Goal: Find specific page/section: Find specific page/section

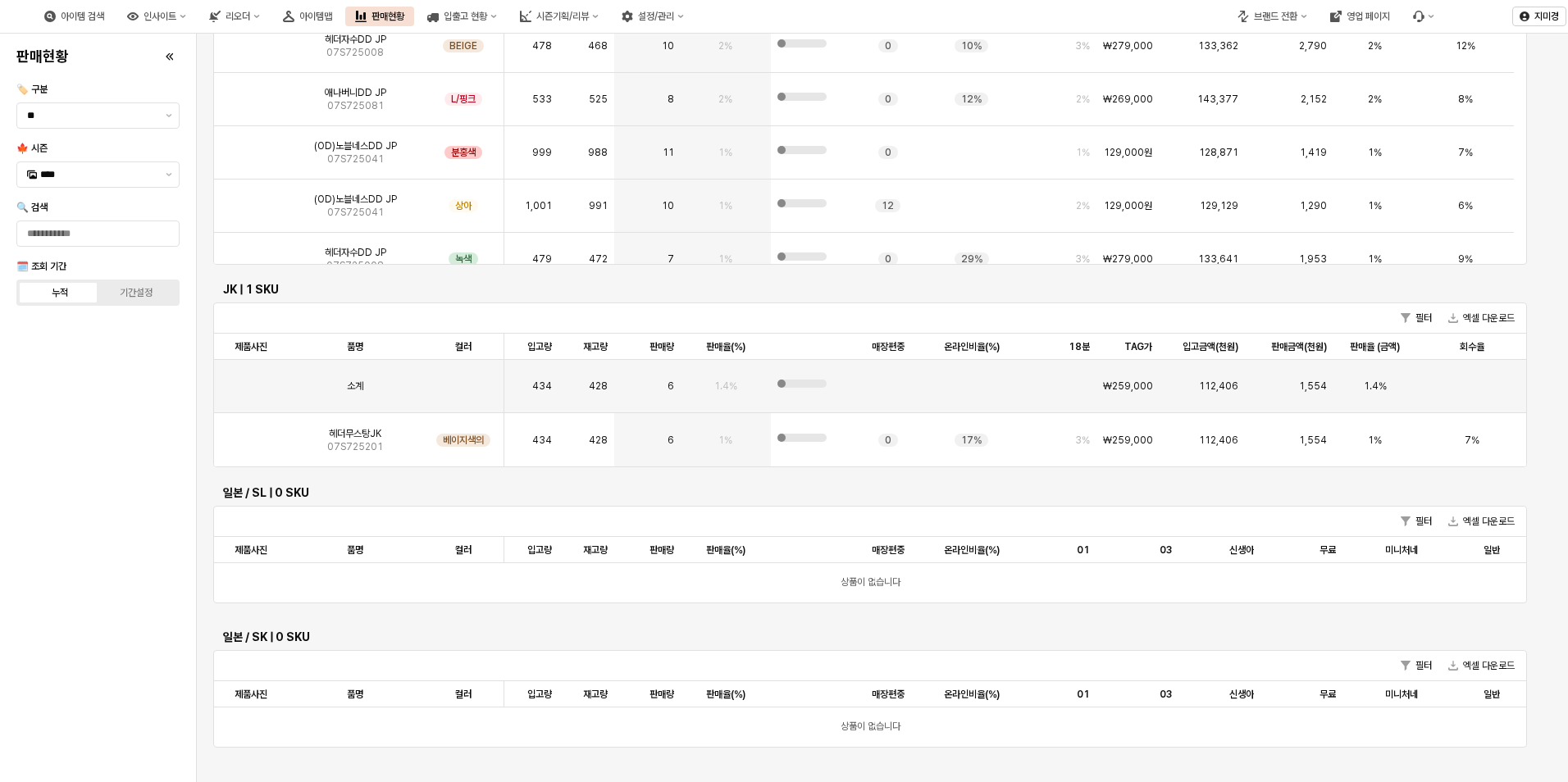
scroll to position [407, 0]
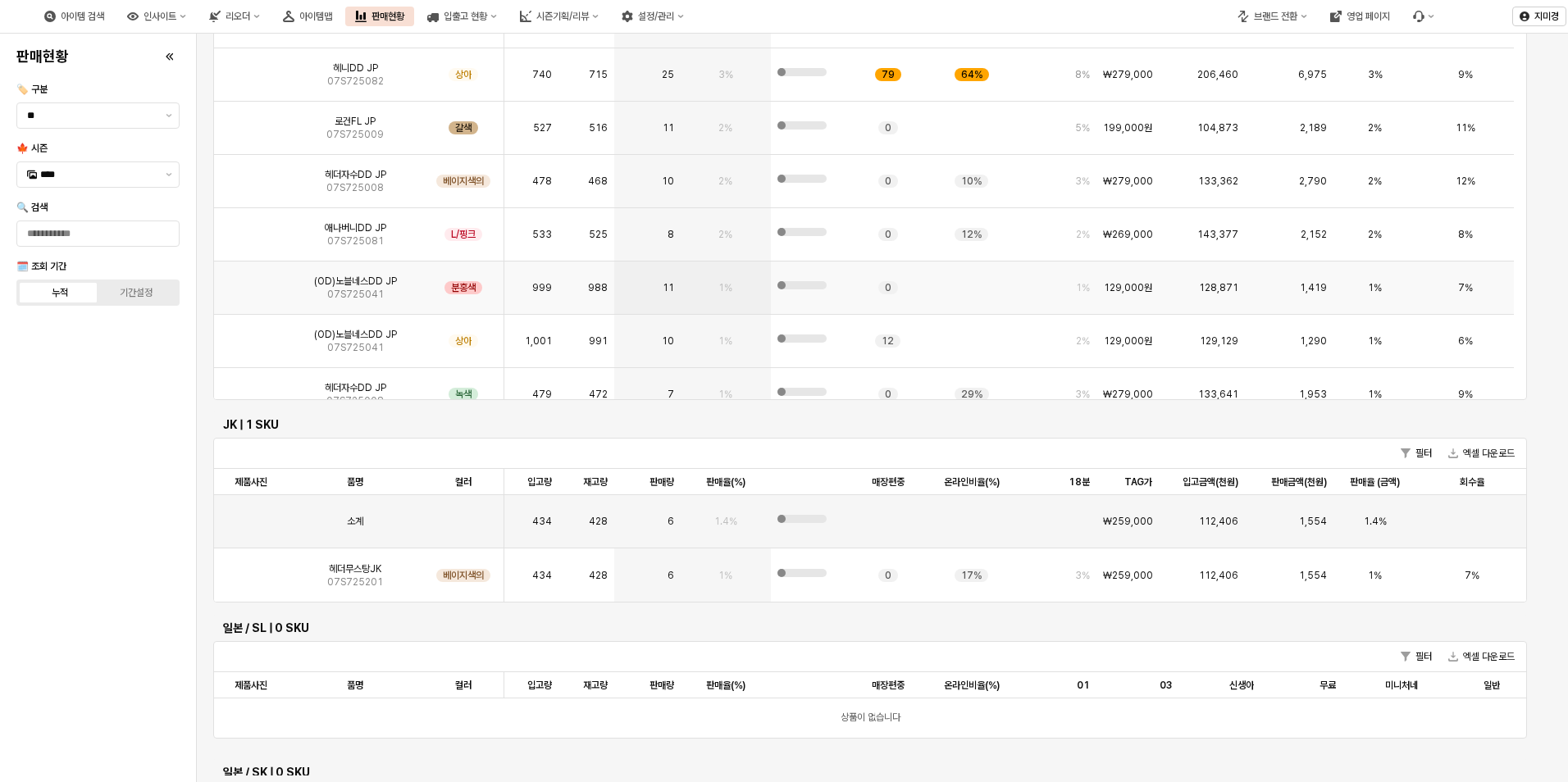
click at [251, 282] on img "앱 프레임" at bounding box center [251, 282] width 0 height 0
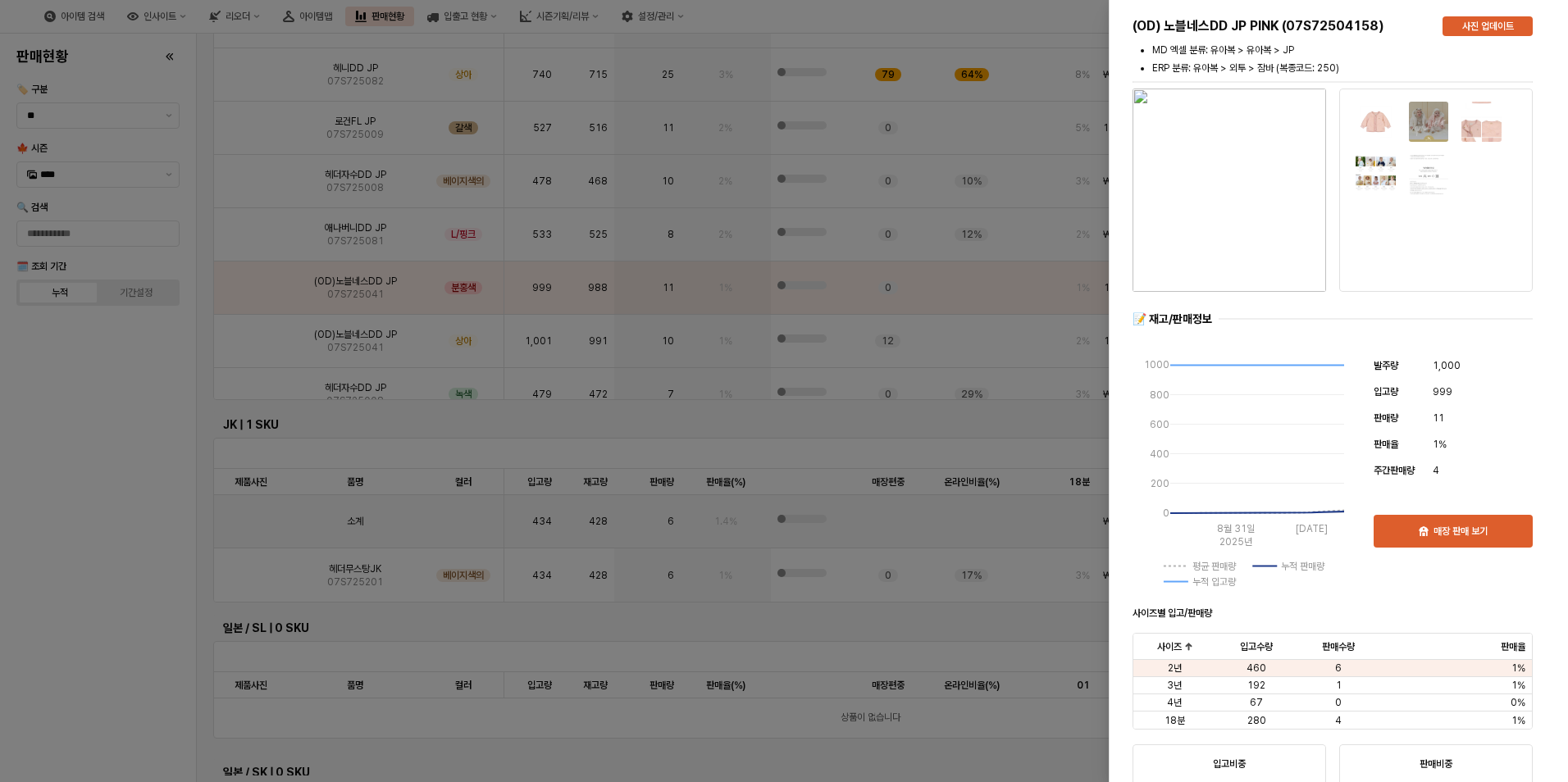
click at [1254, 290] on img "button" at bounding box center [1229, 190] width 194 height 203
click at [122, 436] on div at bounding box center [784, 391] width 1568 height 782
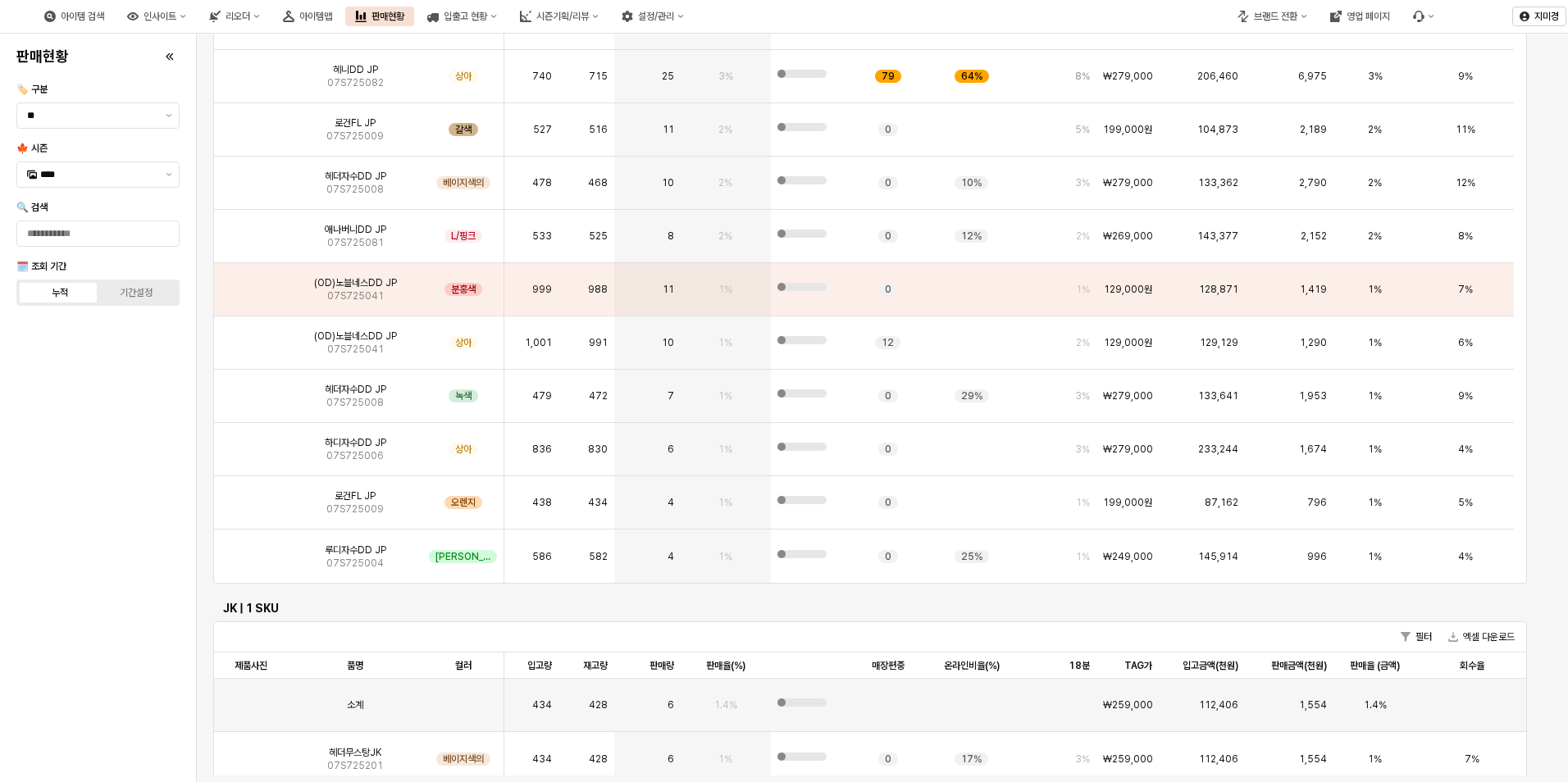
scroll to position [328, 0]
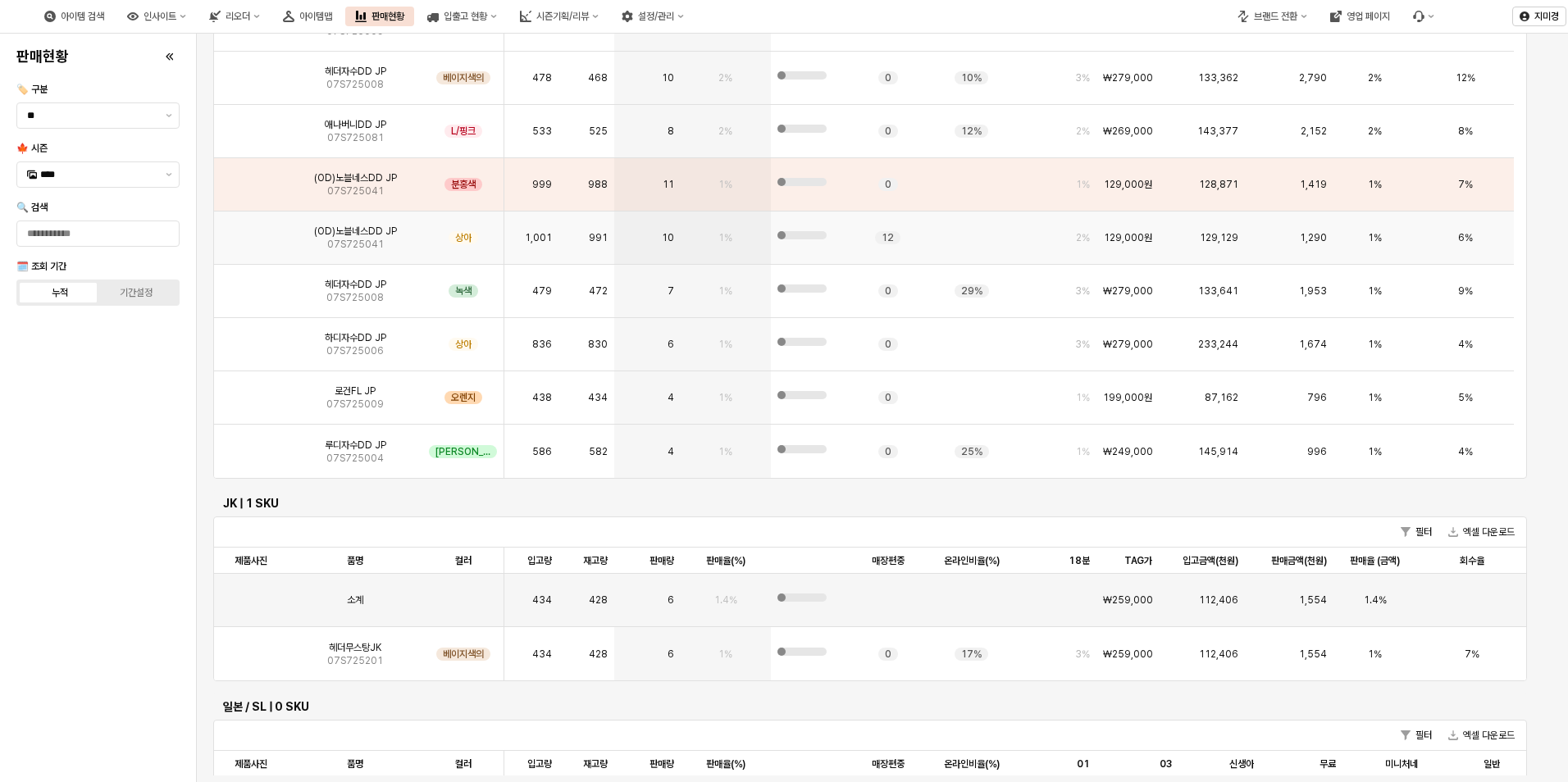
click at [251, 231] on img "앱 프레임" at bounding box center [251, 231] width 0 height 0
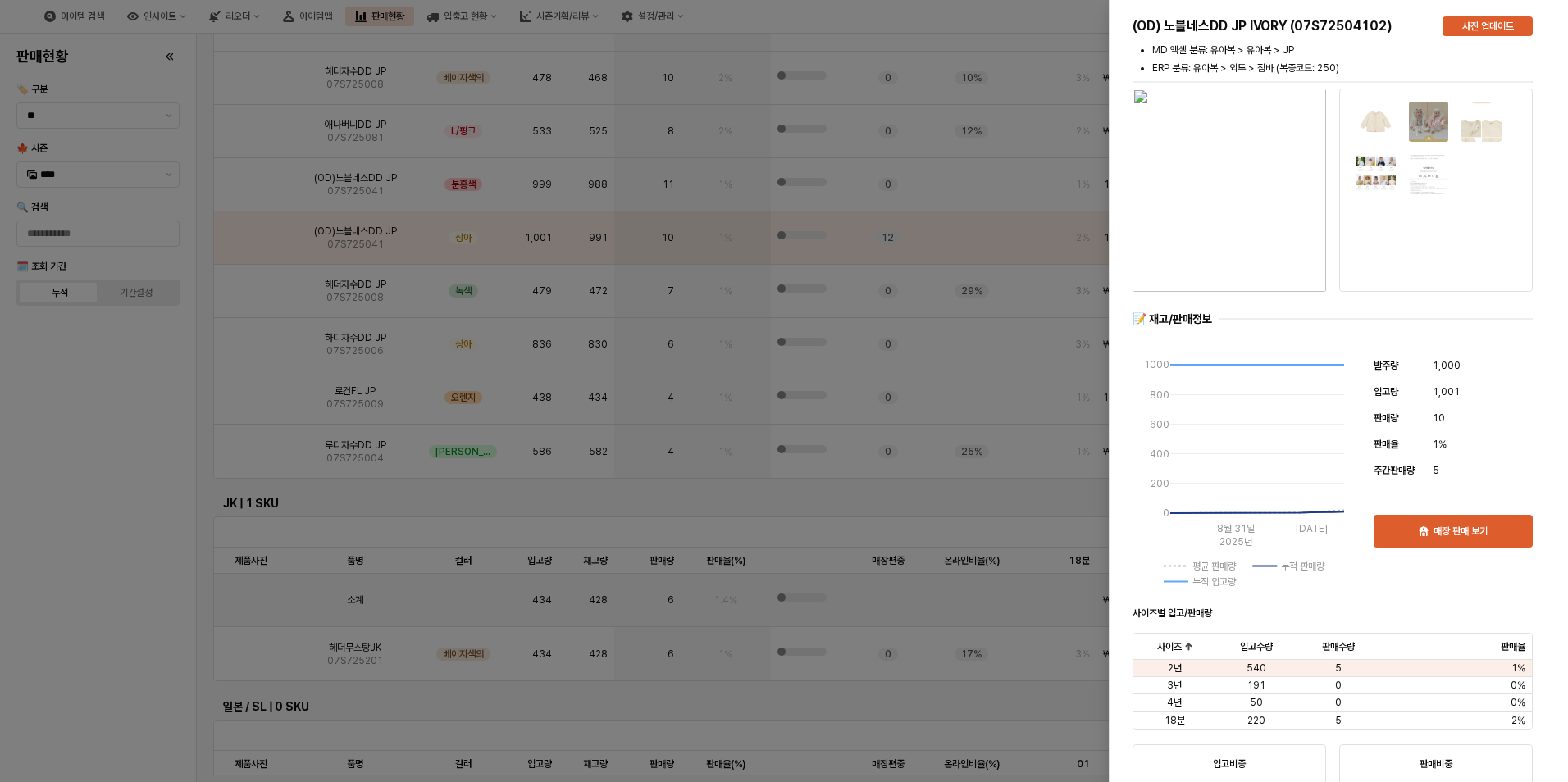
click at [122, 453] on div at bounding box center [784, 391] width 1568 height 782
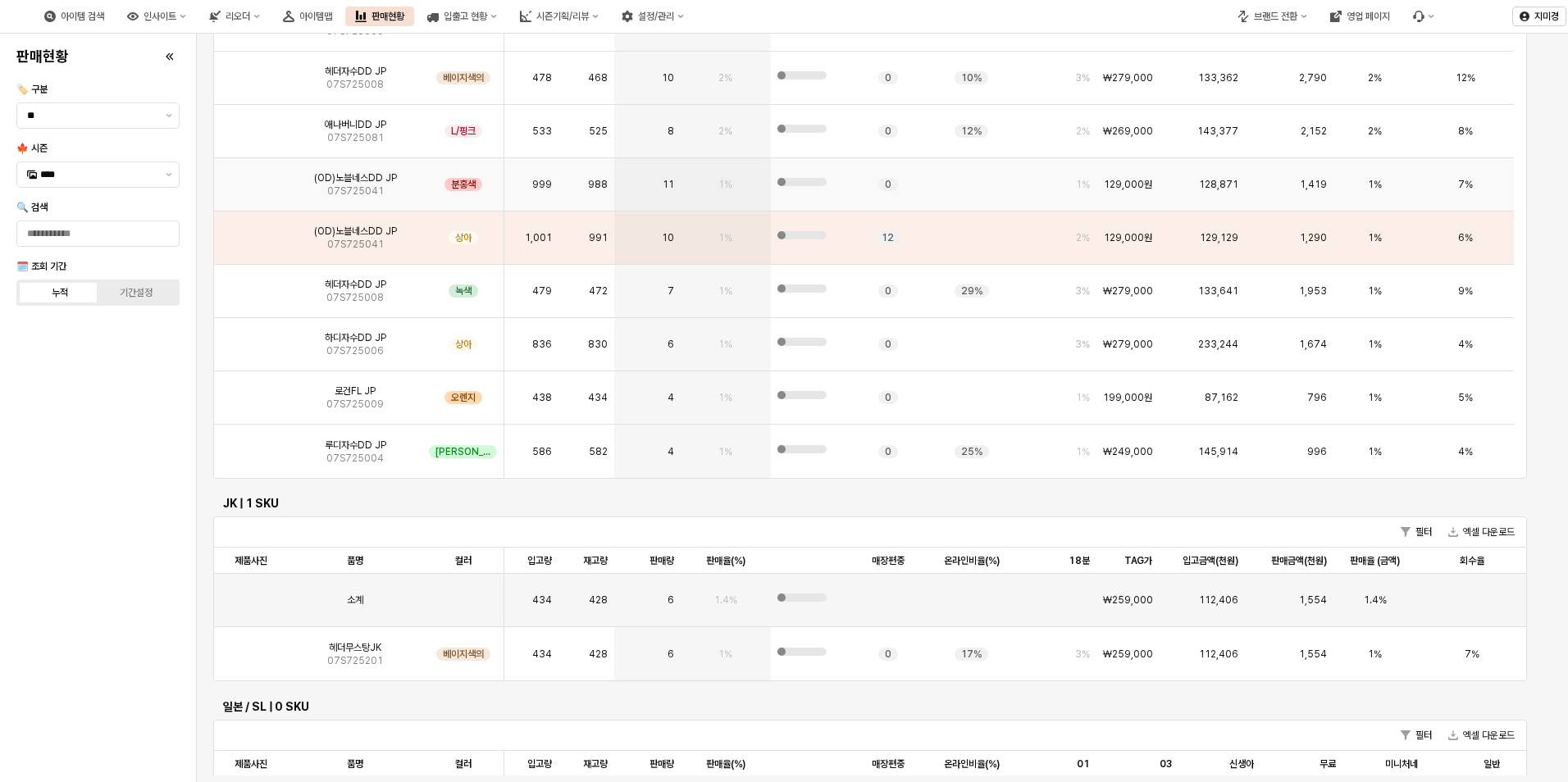
click at [251, 178] on img "앱 프레임" at bounding box center [251, 178] width 0 height 0
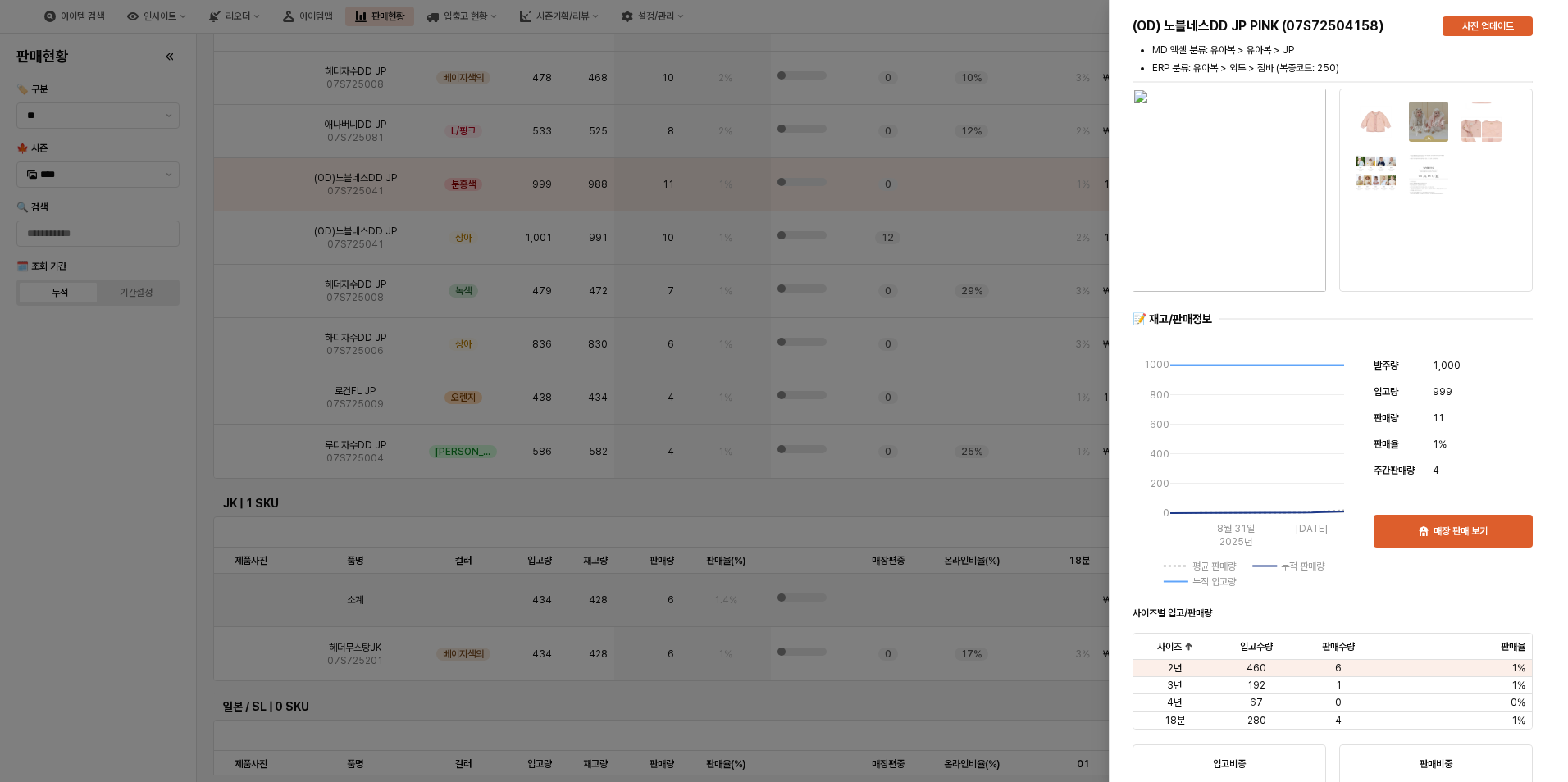
click at [109, 445] on div at bounding box center [784, 391] width 1568 height 782
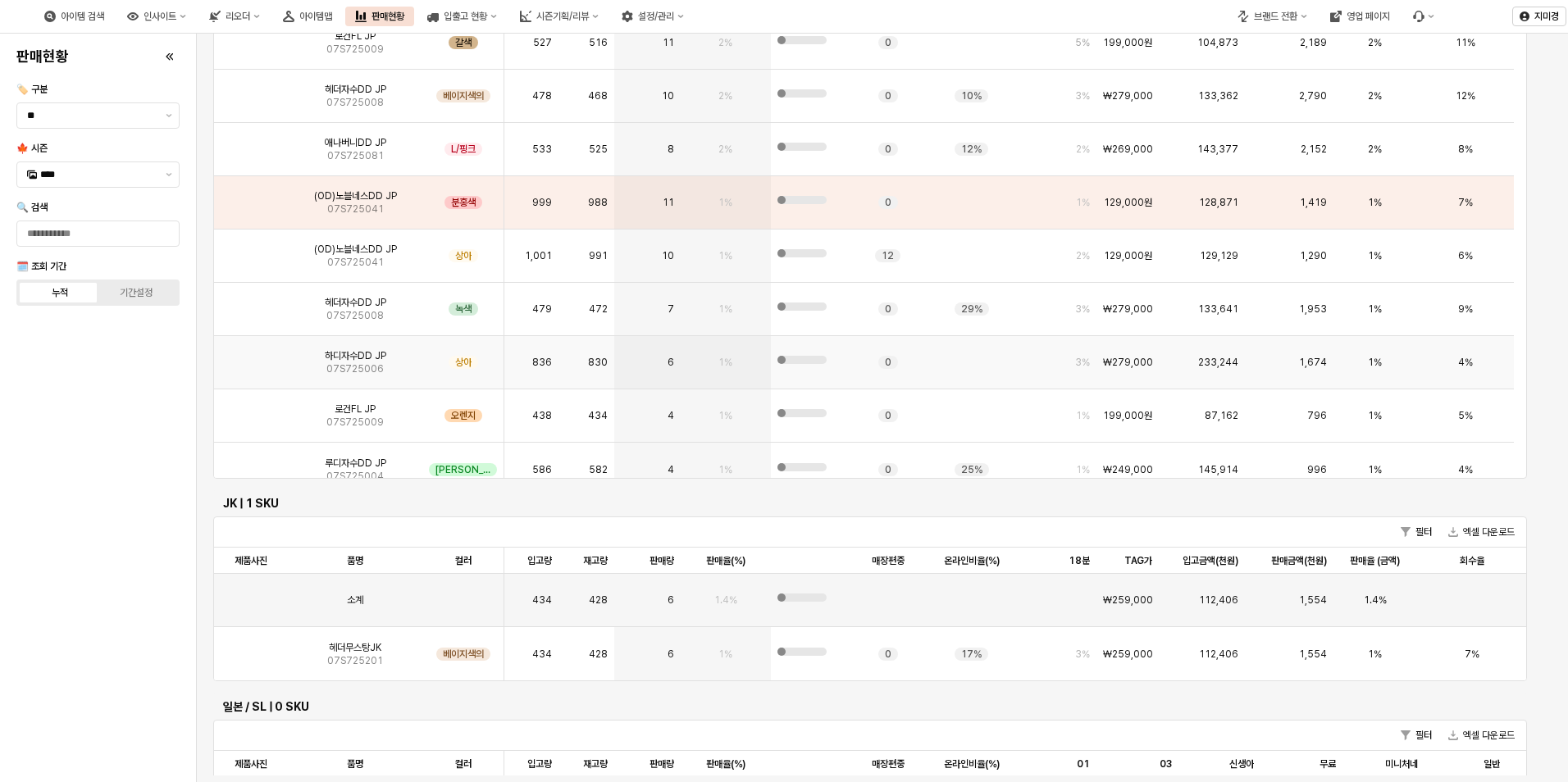
scroll to position [182, 0]
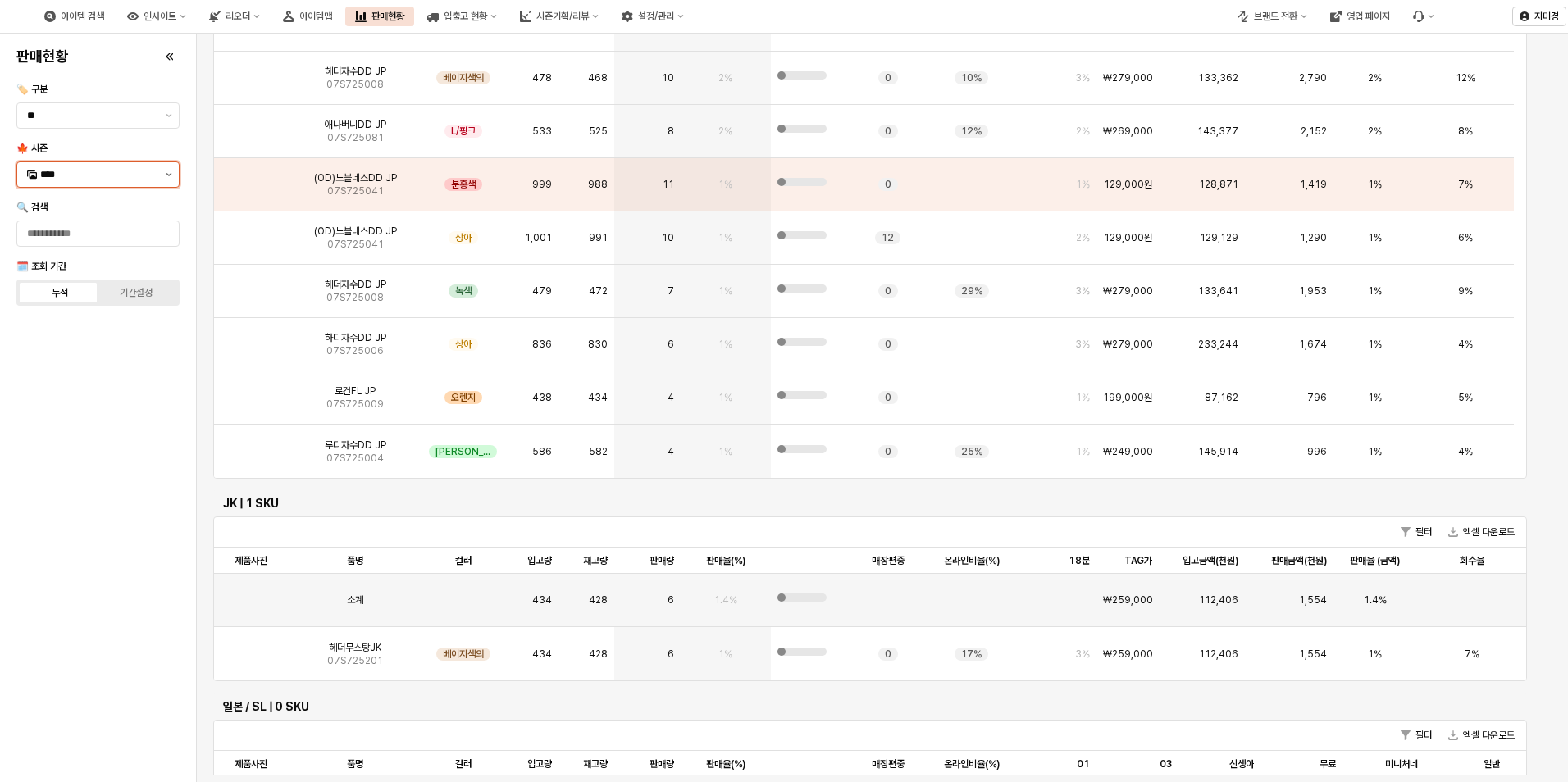
click at [169, 176] on button "제안 사항 표시" at bounding box center [169, 175] width 19 height 25
click at [52, 346] on div "25FA" at bounding box center [99, 348] width 119 height 13
type input "****"
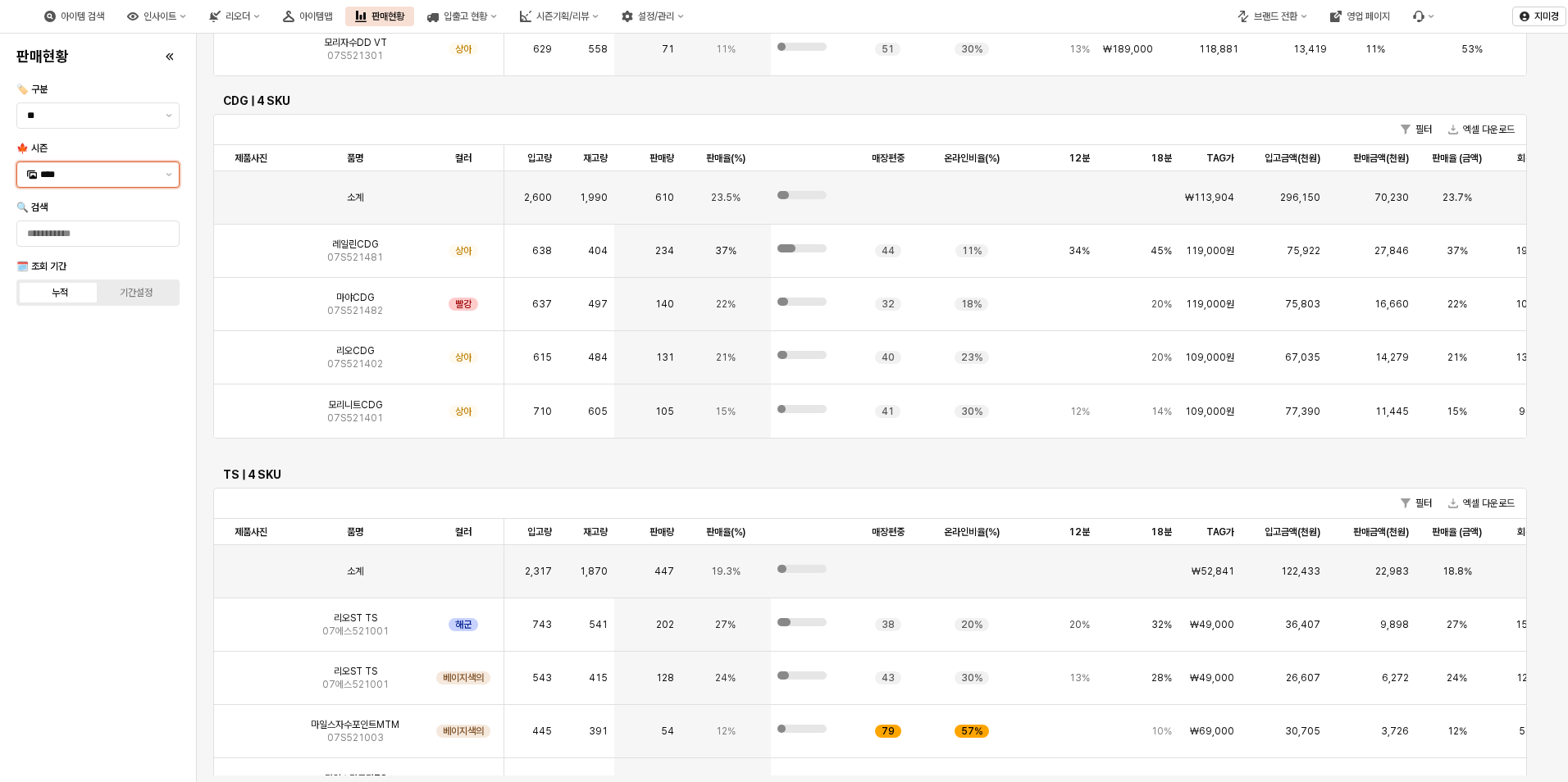
scroll to position [1312, 0]
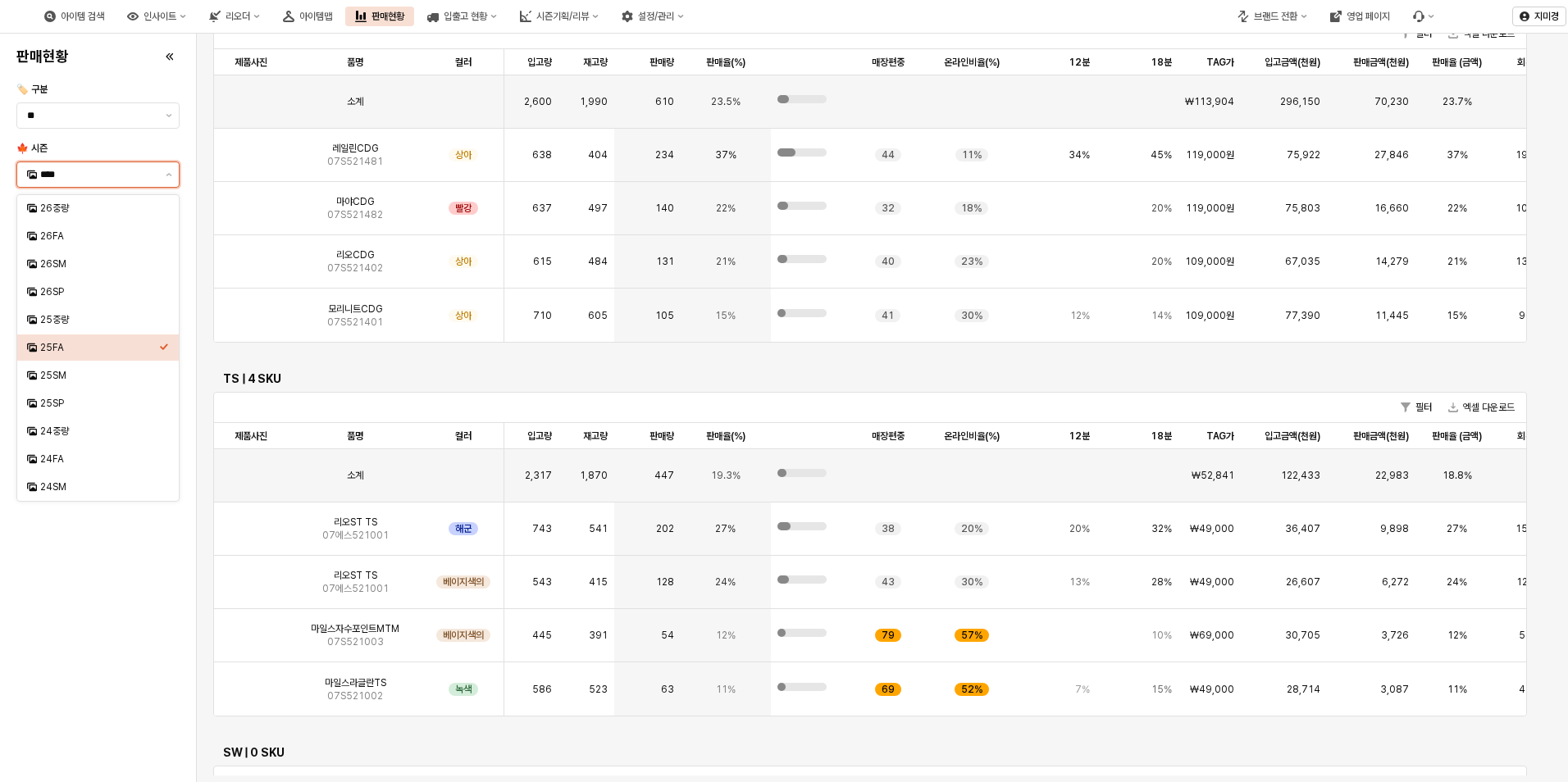
click at [87, 350] on div "25FA" at bounding box center [99, 348] width 119 height 13
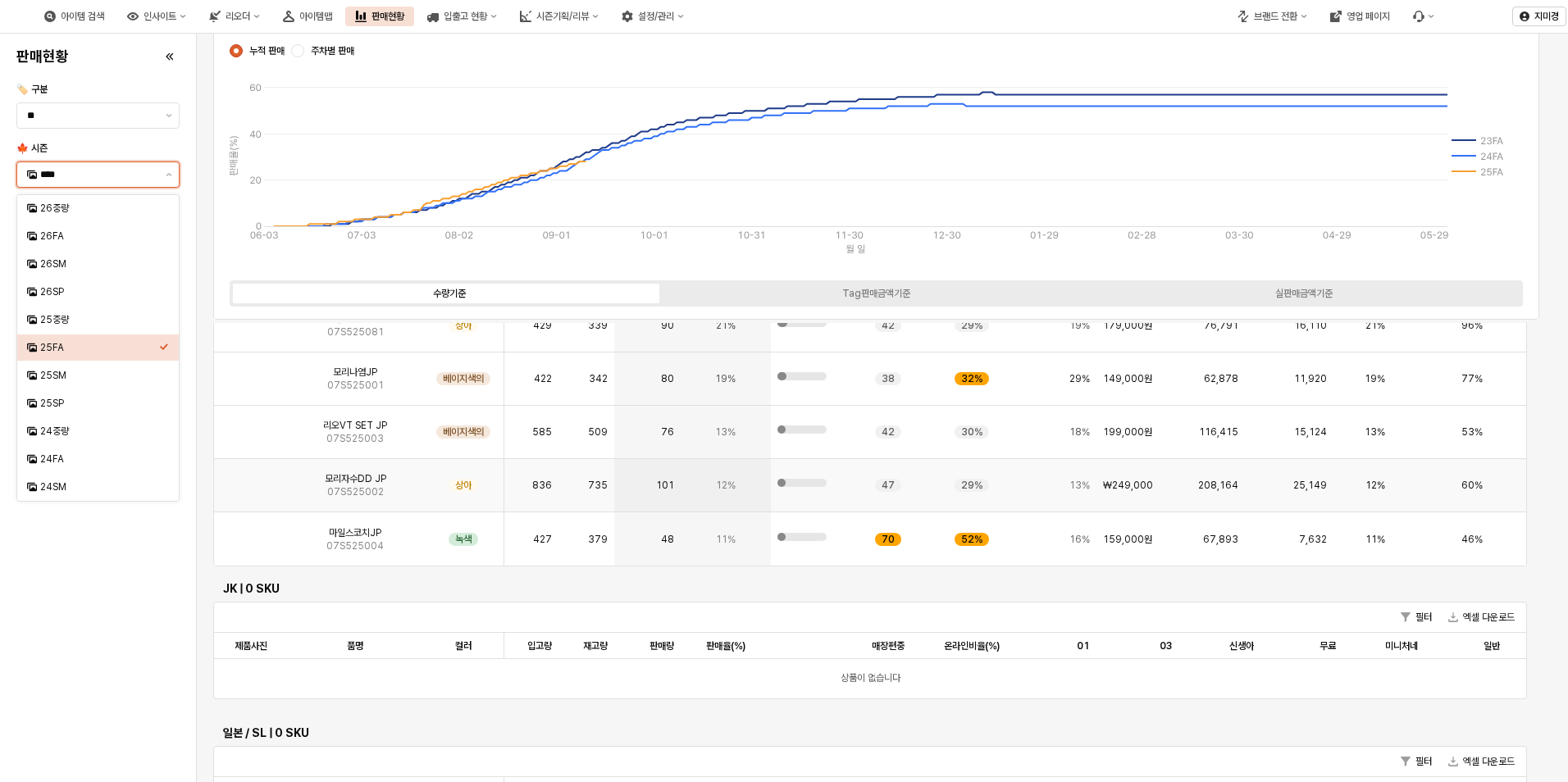
scroll to position [82, 0]
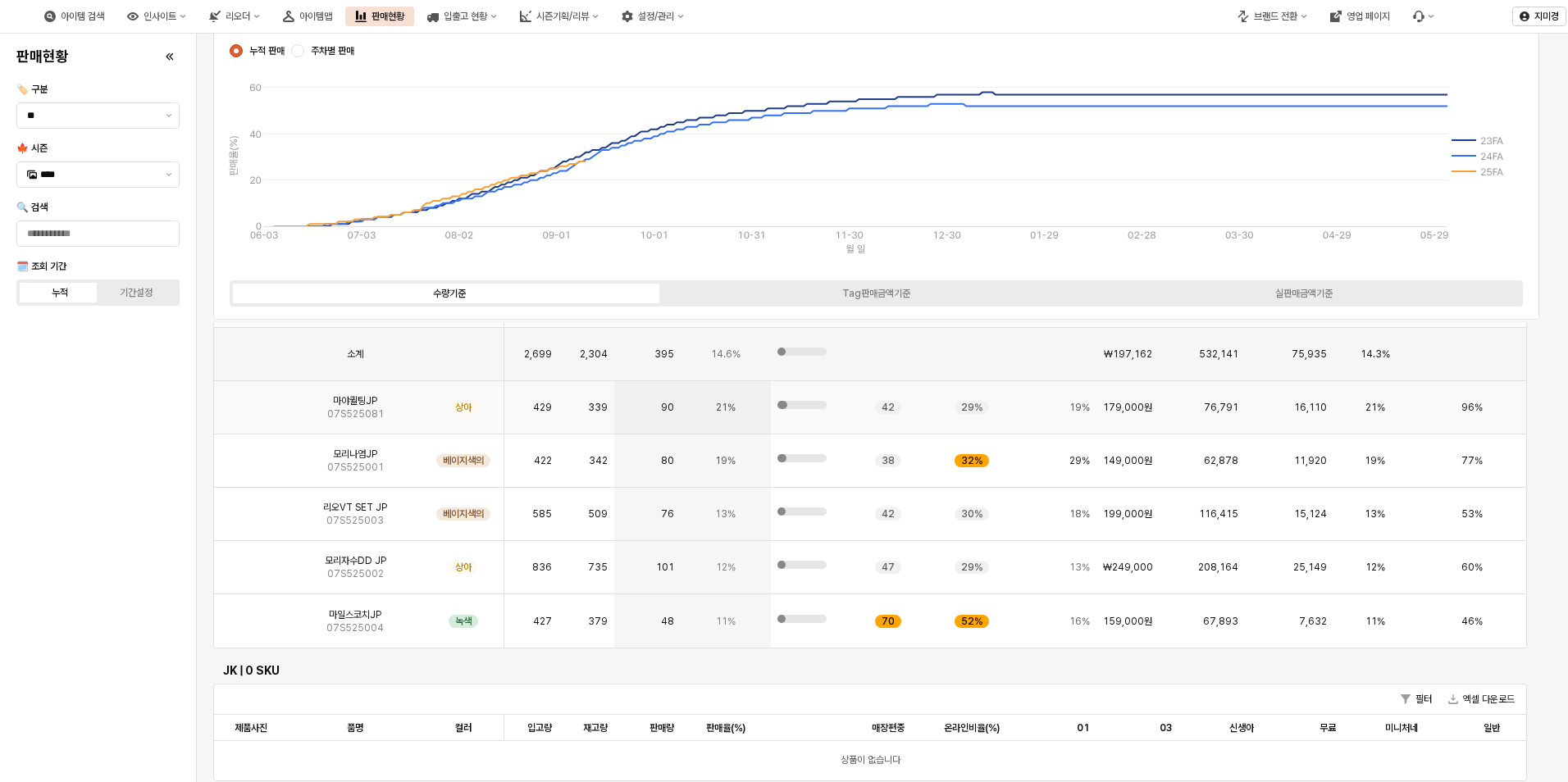
click at [271, 401] on div "앱 프레임" at bounding box center [251, 407] width 74 height 53
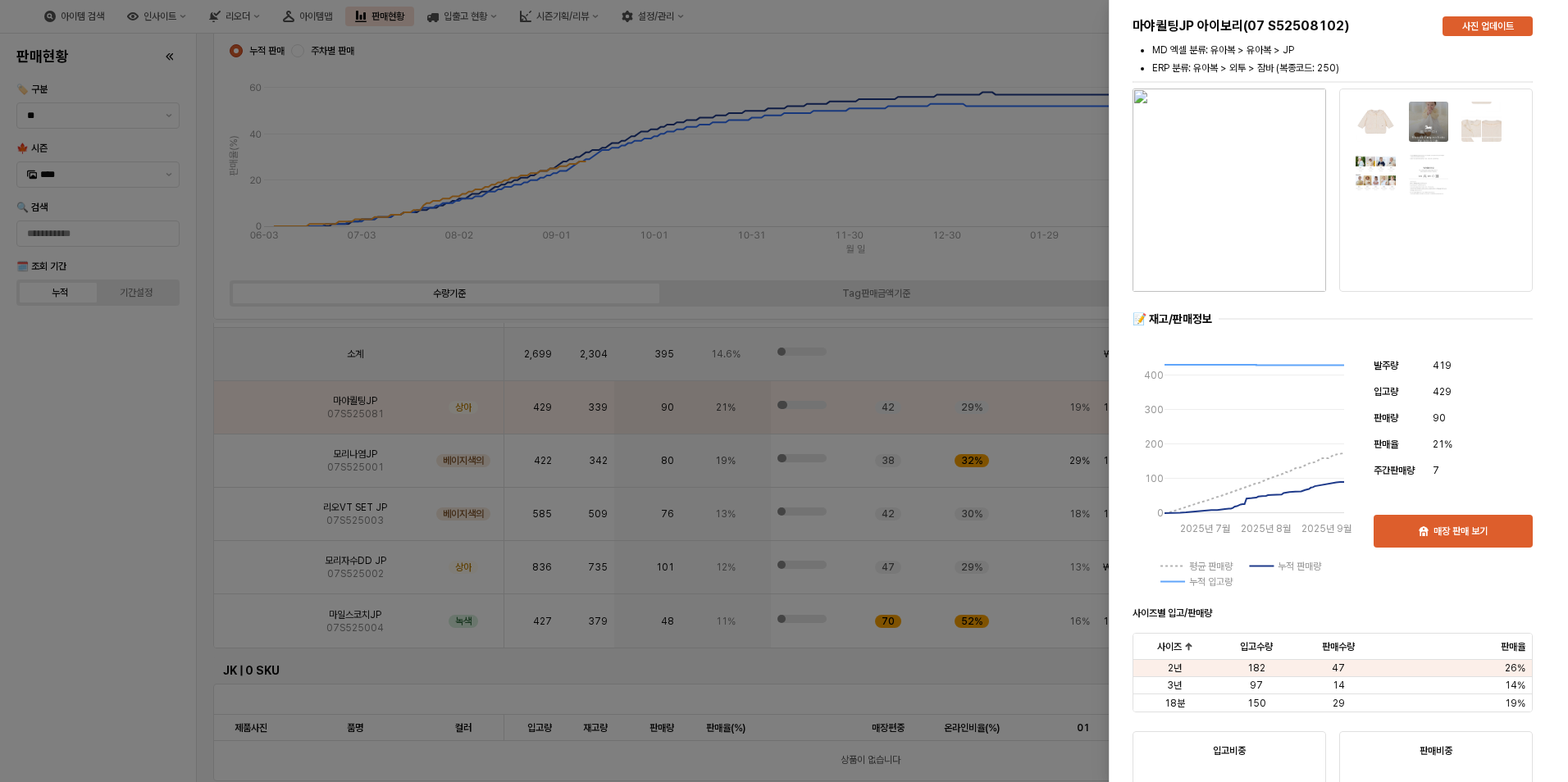
click at [1247, 220] on img "button" at bounding box center [1229, 190] width 194 height 203
click at [73, 609] on div at bounding box center [784, 391] width 1568 height 782
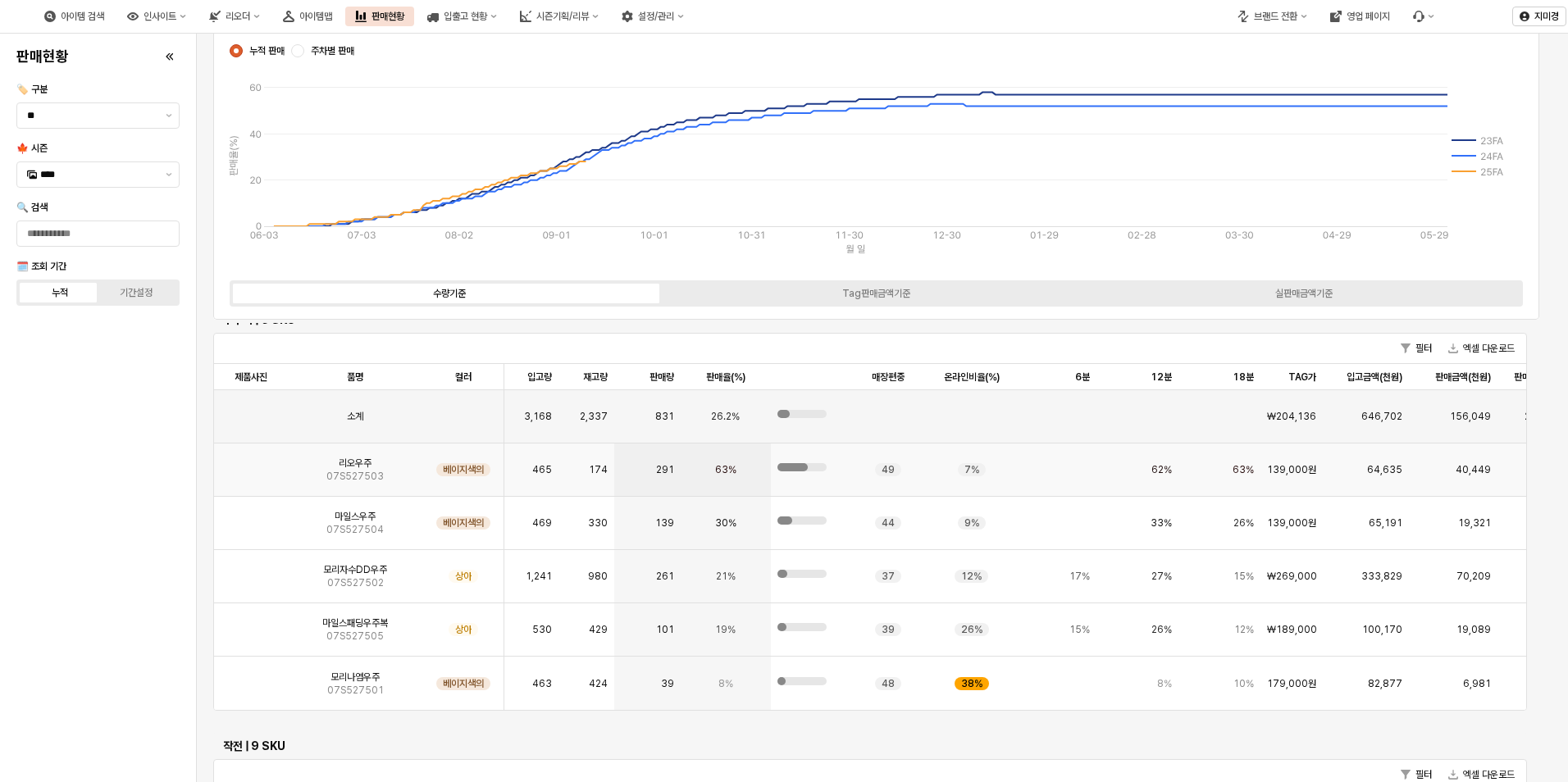
scroll to position [3444, 0]
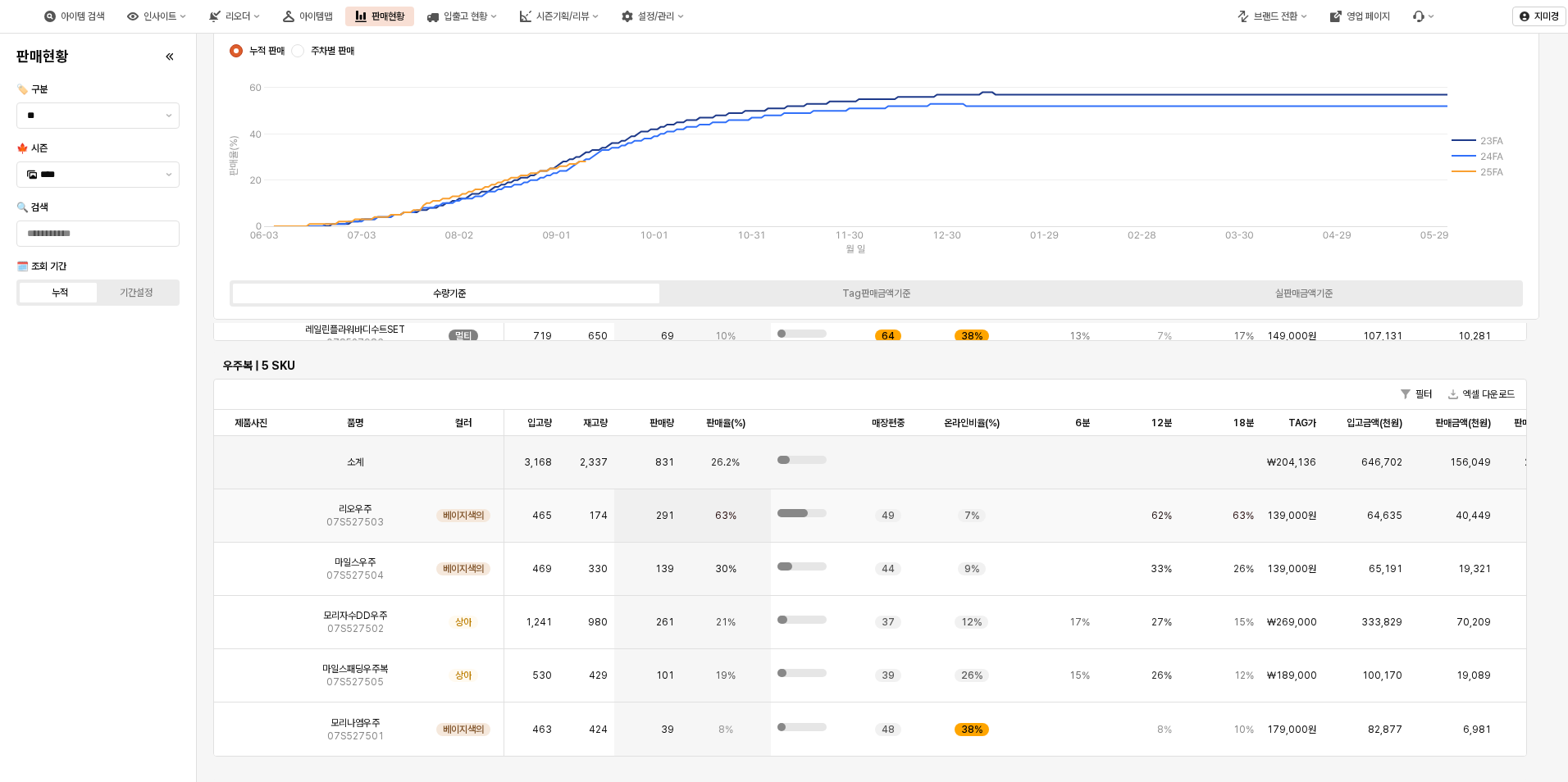
click at [251, 509] on img "앱 프레임" at bounding box center [251, 509] width 0 height 0
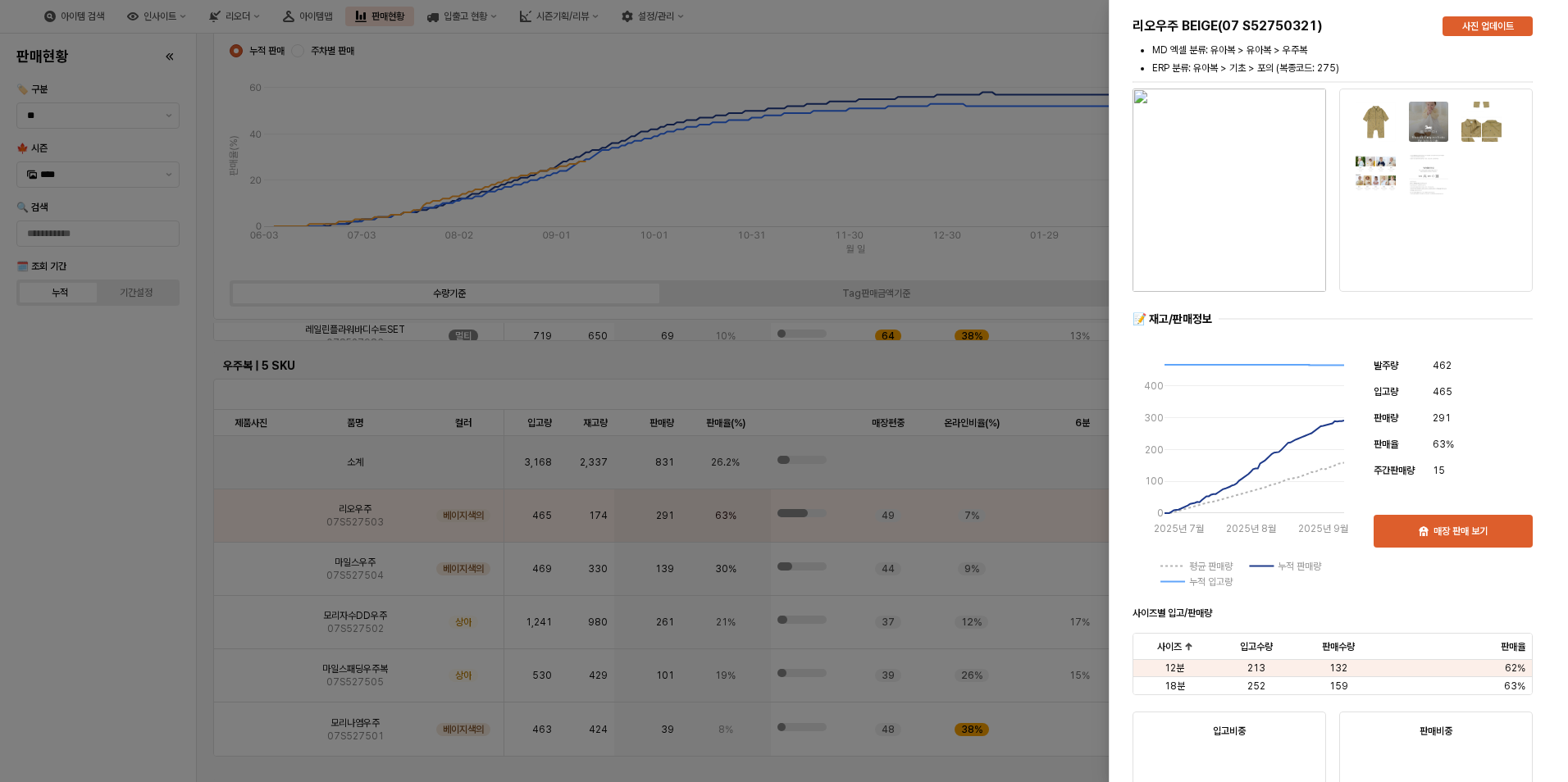
click at [1269, 238] on img "button" at bounding box center [1229, 190] width 194 height 203
click at [833, 173] on div at bounding box center [784, 391] width 1568 height 782
